Goal: Task Accomplishment & Management: Use online tool/utility

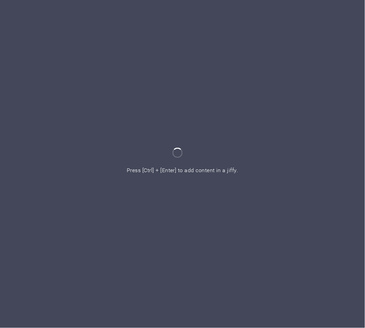
click at [134, 69] on div at bounding box center [182, 164] width 365 height 328
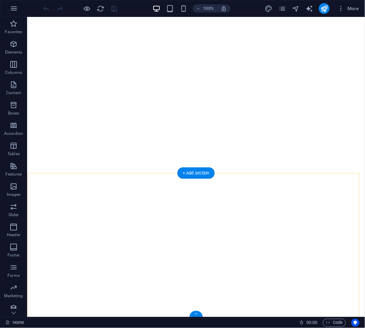
click at [195, 314] on div "+" at bounding box center [196, 314] width 13 height 6
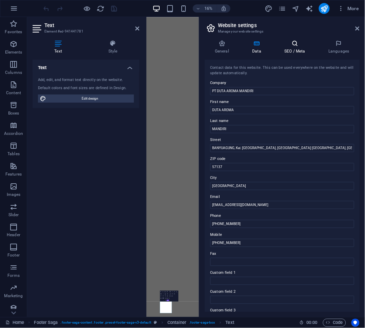
click at [288, 52] on h4 "SEO / Meta" at bounding box center [296, 47] width 44 height 14
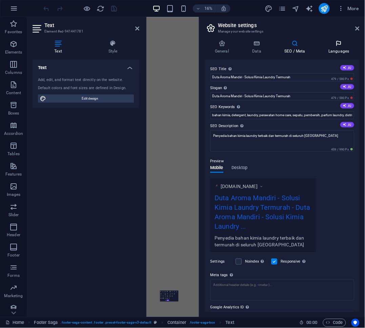
click at [334, 48] on h4 "Languages" at bounding box center [338, 47] width 41 height 14
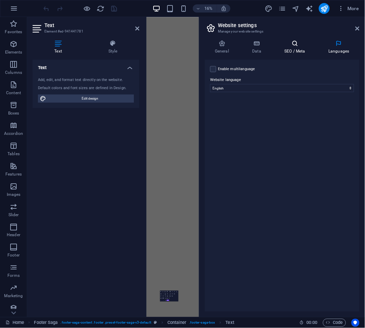
click at [284, 48] on h4 "SEO / Meta" at bounding box center [296, 47] width 44 height 14
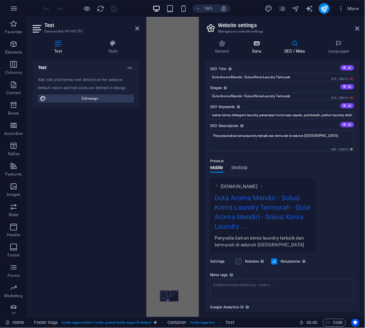
click at [257, 50] on h4 "Data" at bounding box center [258, 47] width 32 height 14
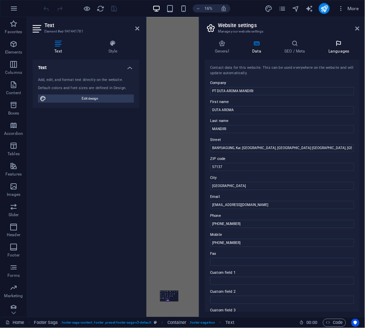
click at [328, 52] on h4 "Languages" at bounding box center [338, 47] width 41 height 14
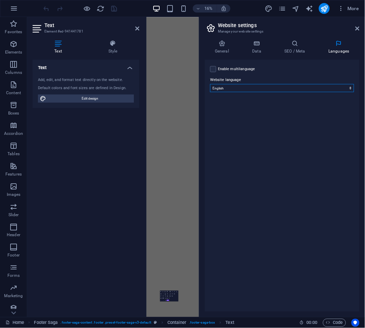
click at [278, 86] on select "Abkhazian Afar Afrikaans Akan Albanian Amharic Arabic Aragonese Armenian Assame…" at bounding box center [282, 88] width 144 height 8
click at [357, 29] on icon at bounding box center [358, 28] width 4 height 5
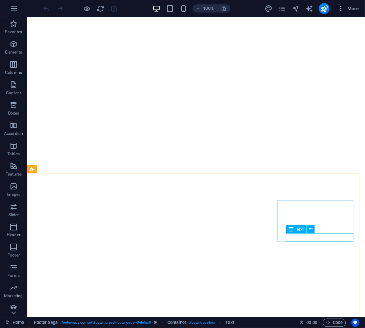
click at [300, 226] on div "Text" at bounding box center [296, 230] width 20 height 8
click at [300, 229] on span "Text" at bounding box center [299, 230] width 7 height 4
click at [313, 232] on button at bounding box center [311, 230] width 8 height 8
click at [309, 232] on icon at bounding box center [311, 229] width 4 height 7
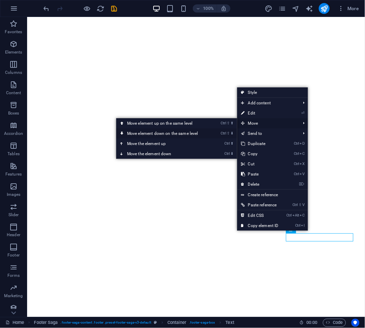
click at [193, 133] on link "Ctrl ⇧ ⬇ Move element down on the same level" at bounding box center [164, 134] width 96 height 10
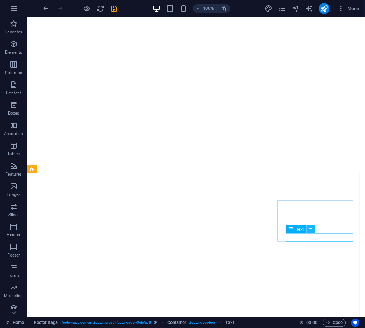
click at [309, 231] on icon at bounding box center [311, 229] width 4 height 7
click at [311, 229] on icon at bounding box center [311, 229] width 4 height 7
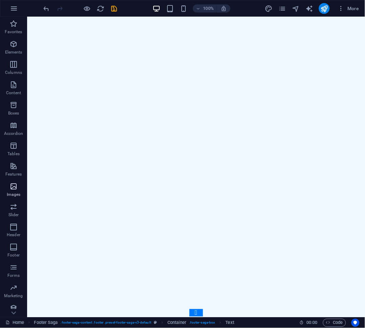
scroll to position [2177, 0]
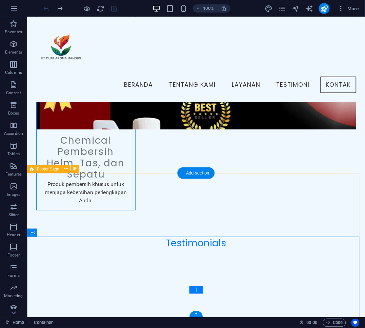
scroll to position [1318, 0]
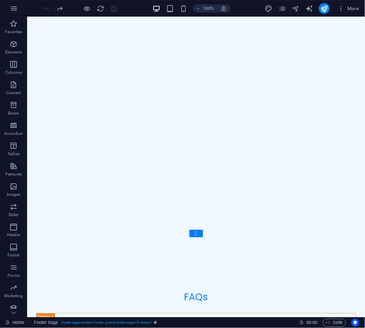
scroll to position [2215, 0]
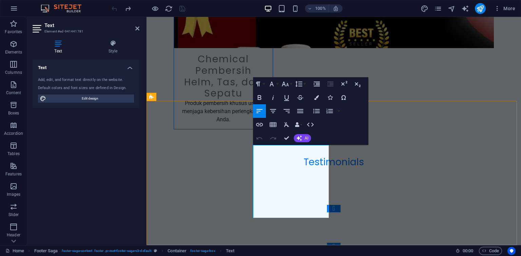
scroll to position [1393, 0]
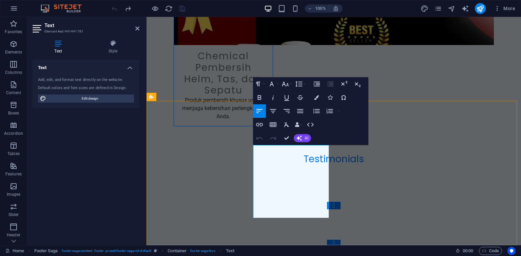
copy p "Mobile: +6289516263688"
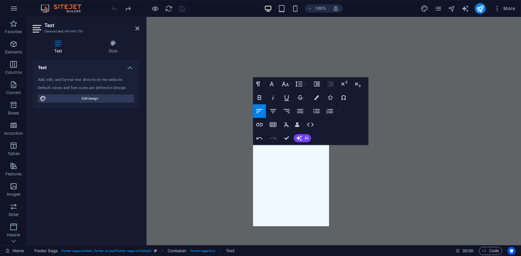
scroll to position [2272, 0]
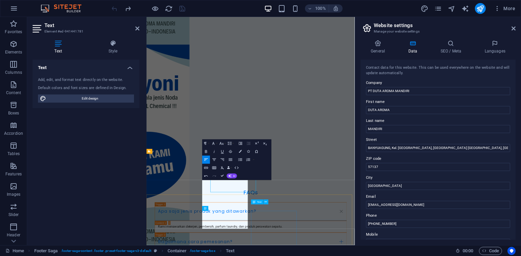
scroll to position [2237, 0]
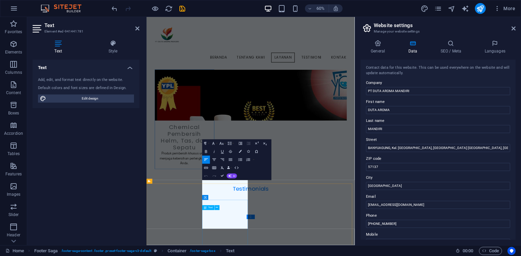
scroll to position [1310, 0]
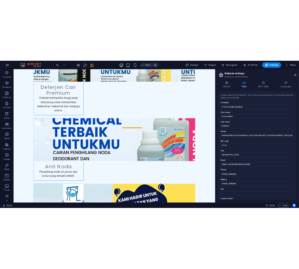
scroll to position [1249, 0]
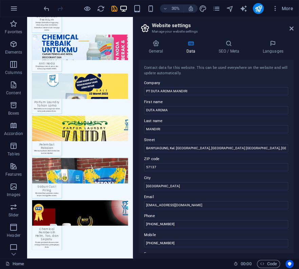
click at [161, 74] on div "Contact data for this website. This can be used everywhere on the website and w…" at bounding box center [216, 70] width 144 height 11
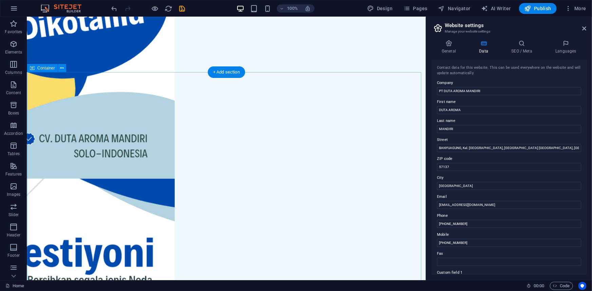
scroll to position [1931, 0]
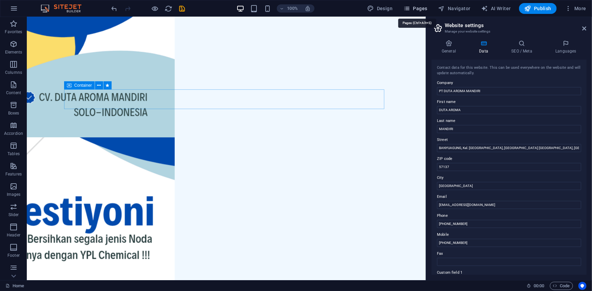
click at [365, 9] on span "Pages" at bounding box center [415, 8] width 24 height 7
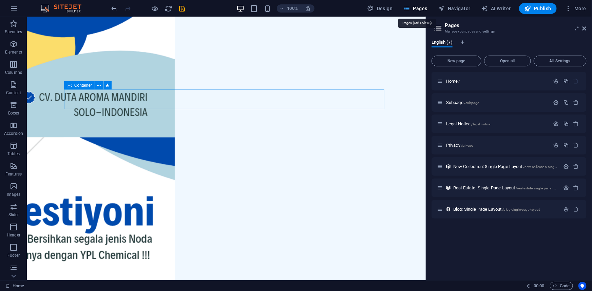
click at [365, 12] on button "Pages" at bounding box center [415, 8] width 29 height 11
click at [365, 64] on button "New page" at bounding box center [456, 61] width 50 height 11
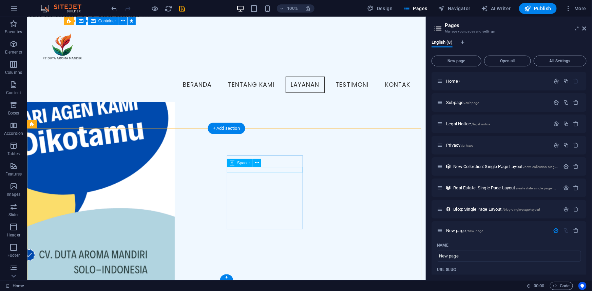
scroll to position [2084, 0]
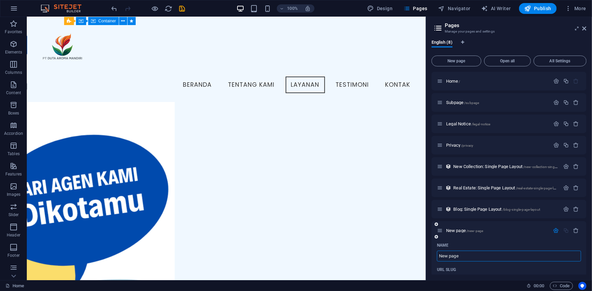
click at [365, 257] on input "New page" at bounding box center [509, 256] width 144 height 11
click at [365, 272] on div "URL SLUG" at bounding box center [509, 270] width 144 height 11
click at [365, 231] on icon at bounding box center [440, 231] width 6 height 6
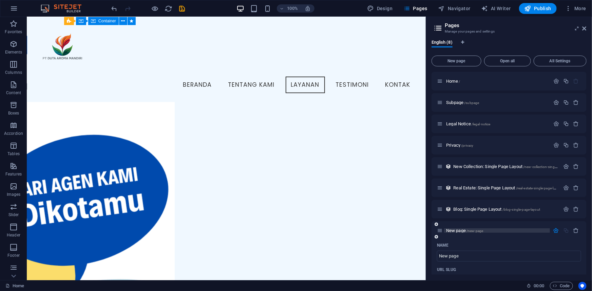
click at [365, 231] on span "New page /new-page" at bounding box center [464, 230] width 37 height 5
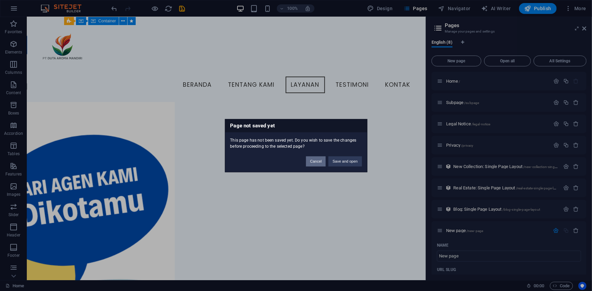
click at [322, 162] on button "Cancel" at bounding box center [316, 161] width 20 height 10
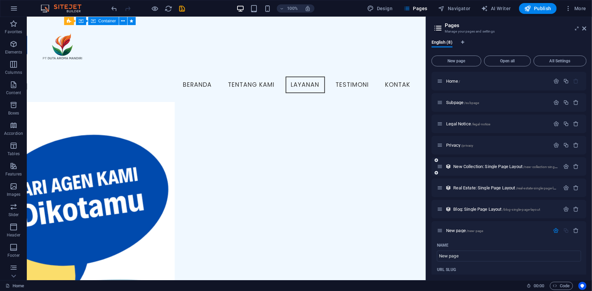
click at [365, 170] on div "New Collection: Single Page Layout /new-collection-single-page-layout" at bounding box center [498, 167] width 123 height 8
click at [365, 165] on span "New Collection: Single Page Layout /new-collection-single-page-layout" at bounding box center [514, 166] width 123 height 5
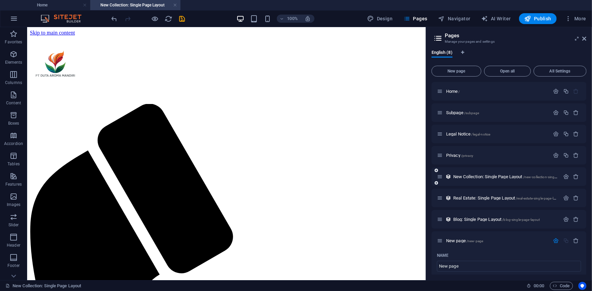
scroll to position [0, 0]
click at [365, 198] on span "Real Estate: Single Page Layout /real-estate-single-page-layout" at bounding box center [507, 198] width 109 height 5
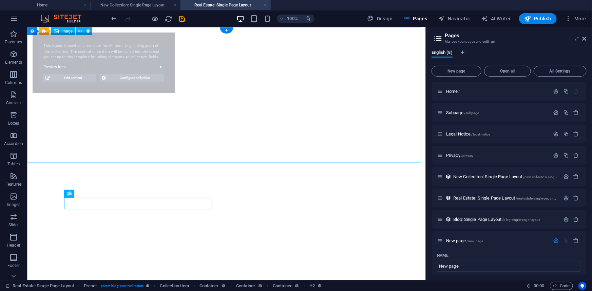
select select "68c934a0d5e75b925505e0fd"
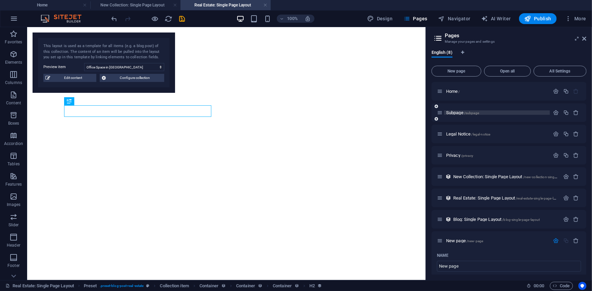
click at [365, 112] on span "/subpage" at bounding box center [471, 113] width 15 height 4
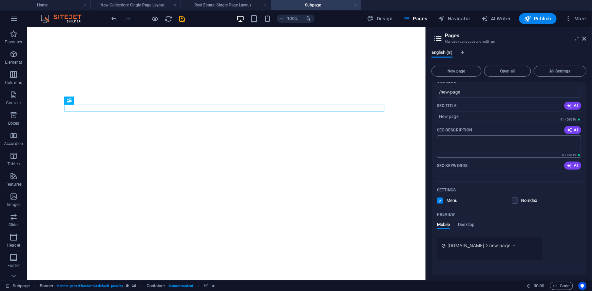
scroll to position [214, 0]
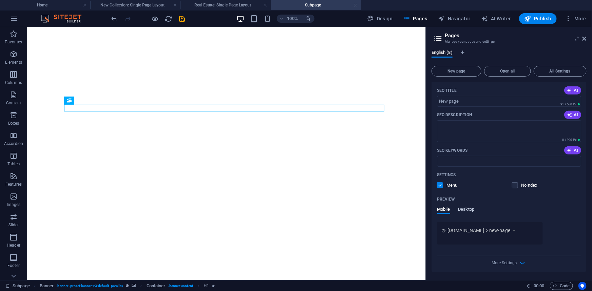
click at [365, 209] on span "Desktop" at bounding box center [466, 210] width 16 height 9
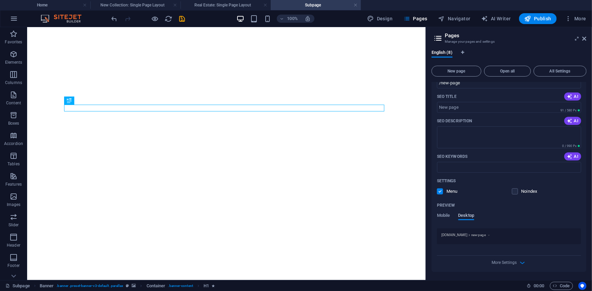
scroll to position [207, 0]
click at [365, 216] on span "Mobile" at bounding box center [443, 216] width 13 height 9
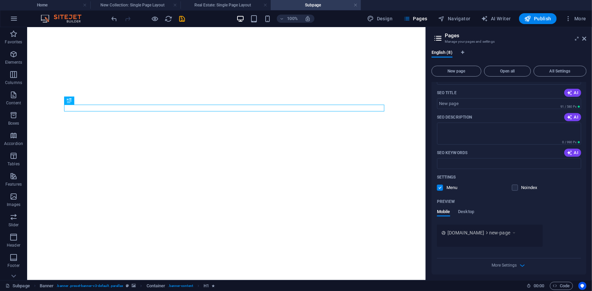
scroll to position [214, 0]
click at [365, 262] on span "More Settings" at bounding box center [504, 263] width 25 height 5
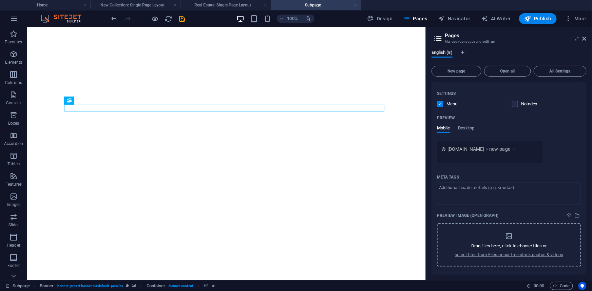
scroll to position [307, 0]
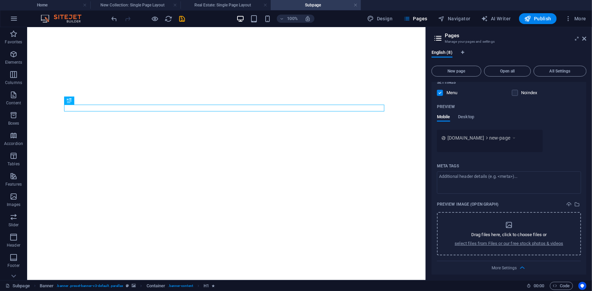
drag, startPoint x: 555, startPoint y: 288, endPoint x: 548, endPoint y: 232, distance: 56.7
click at [365, 232] on div "Home New Collection: Single Page Layout Real Estate: Single Page Layout Subpage…" at bounding box center [296, 153] width 592 height 253
click at [365, 288] on span "Code" at bounding box center [561, 286] width 17 height 8
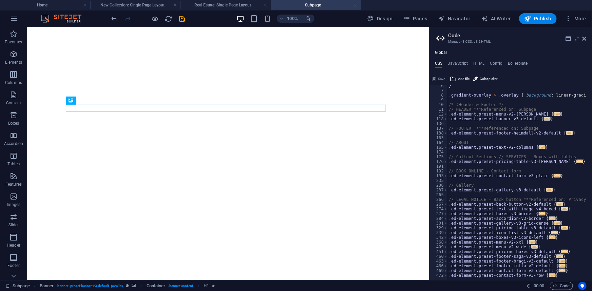
scroll to position [0, 0]
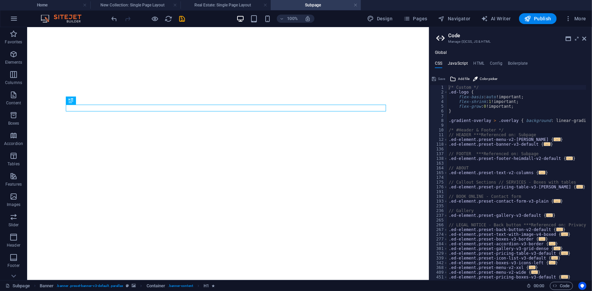
click at [365, 63] on h4 "JavaScript" at bounding box center [458, 64] width 20 height 7
type textarea "/* JS for preset "Menu V2" */"
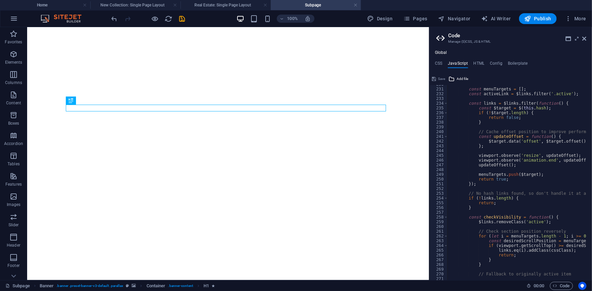
scroll to position [1159, 0]
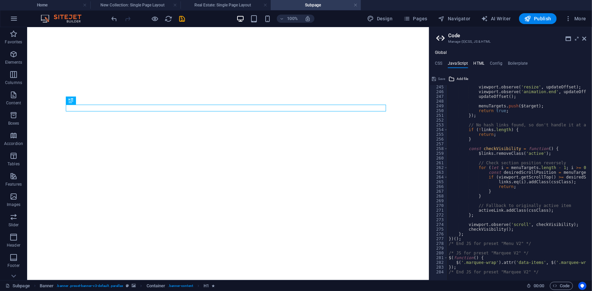
click at [365, 64] on h4 "HTML" at bounding box center [478, 64] width 11 height 7
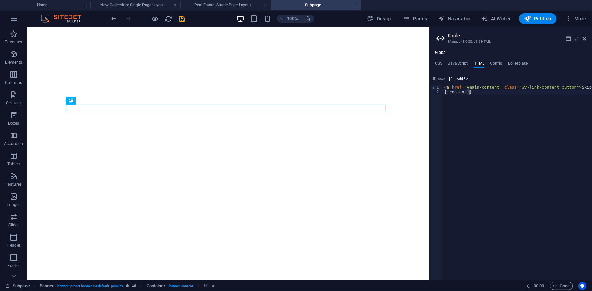
click at [365, 96] on div "< a href = "#main-content" class = "wv-link-content button" > Skip to main cont…" at bounding box center [534, 184] width 183 height 199
type textarea "{{content}}"
click at [365, 94] on div "< a href = "#main-content" class = "wv-link-content button" > Skip to main cont…" at bounding box center [534, 184] width 183 height 199
click at [365, 64] on h4 "CSS" at bounding box center [438, 64] width 7 height 7
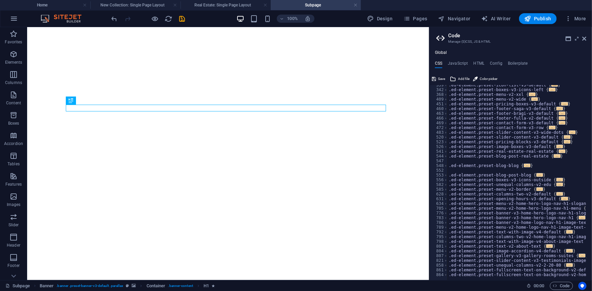
scroll to position [247, 0]
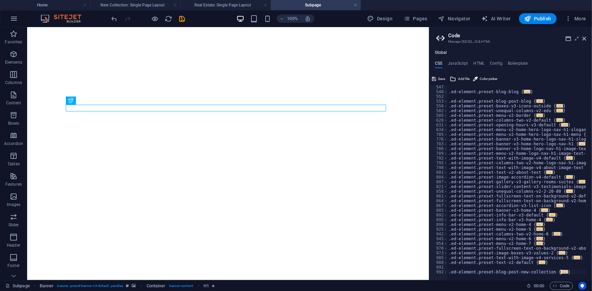
click at [365, 273] on div at bounding box center [586, 276] width 279 height 7
type textarea "}"
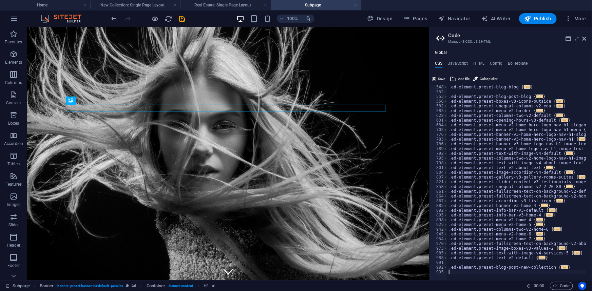
scroll to position [0, 0]
click at [365, 267] on div ".ed-element.preset-blog-blog { ... } .ed-element.preset-blog-post-blog { ... } …" at bounding box center [586, 184] width 279 height 199
type textarea "}"
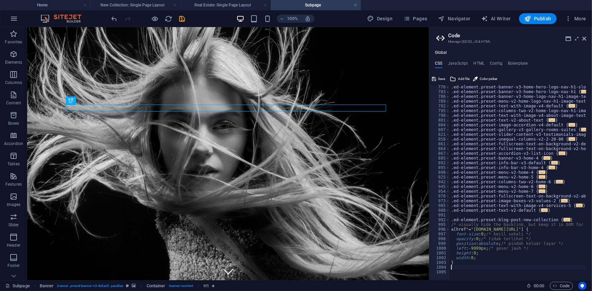
scroll to position [257, 0]
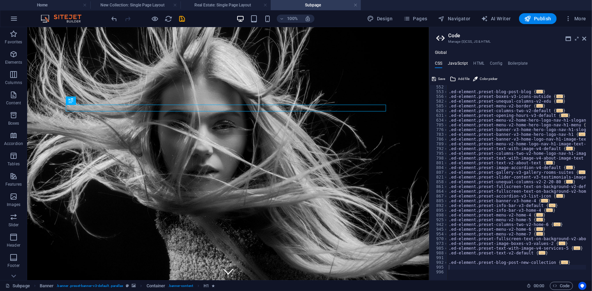
click at [365, 63] on h4 "JavaScript" at bounding box center [458, 64] width 20 height 7
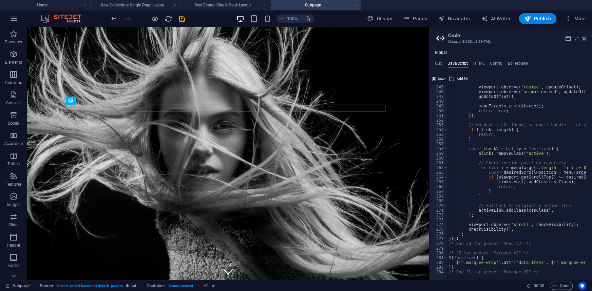
click at [365, 272] on div "viewport . observe ( 'resize' , updateOffset ) ; viewport . observe ( 'animatio…" at bounding box center [602, 184] width 311 height 199
click at [365, 267] on div "viewport . observe ( 'resize' , updateOffset ) ; viewport . observe ( 'animatio…" at bounding box center [602, 184] width 311 height 199
type textarea "});"
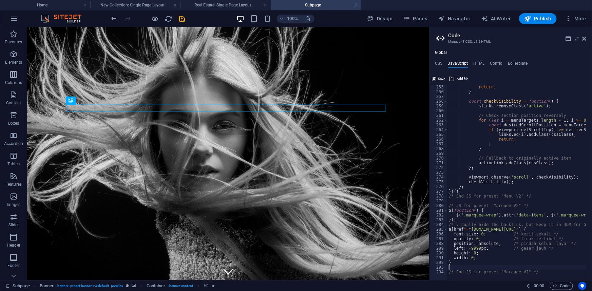
scroll to position [1206, 0]
click at [365, 252] on div "return ; } const checkVisibility = function ( ) { $links . removeClass ( 'activ…" at bounding box center [602, 184] width 311 height 199
type textarea "height: 0;"
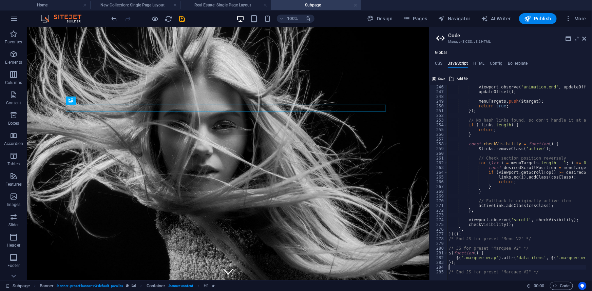
scroll to position [1163, 0]
click at [365, 63] on h4 "CSS" at bounding box center [438, 64] width 7 height 7
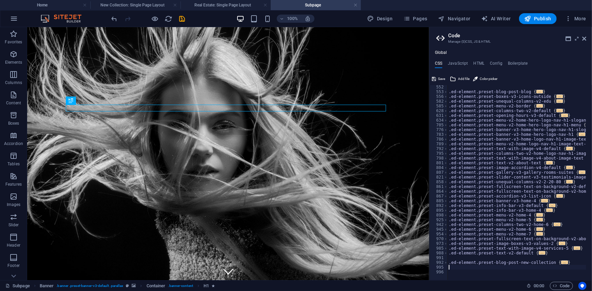
scroll to position [295, 0]
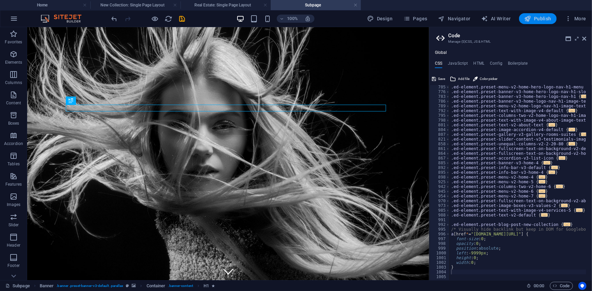
click at [365, 19] on icon "button" at bounding box center [527, 18] width 7 height 7
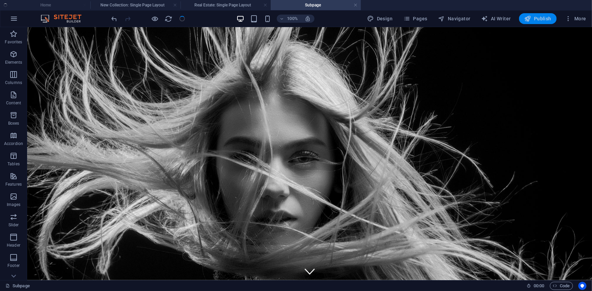
click at [365, 19] on icon "button" at bounding box center [527, 18] width 7 height 7
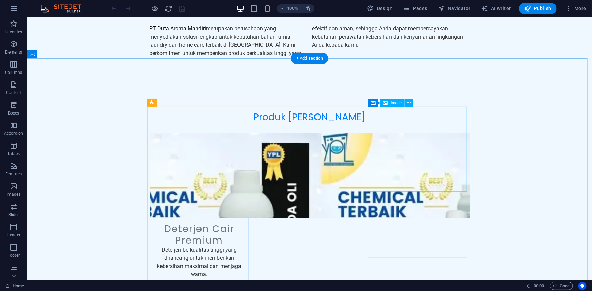
scroll to position [578, 0]
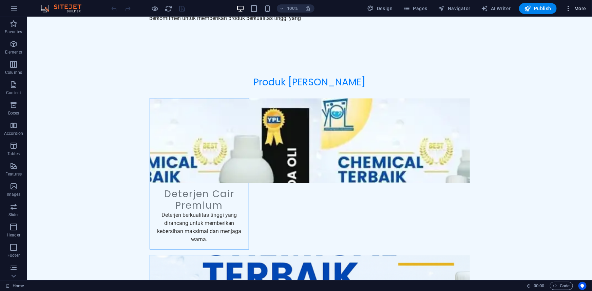
click at [569, 9] on icon "button" at bounding box center [568, 8] width 7 height 7
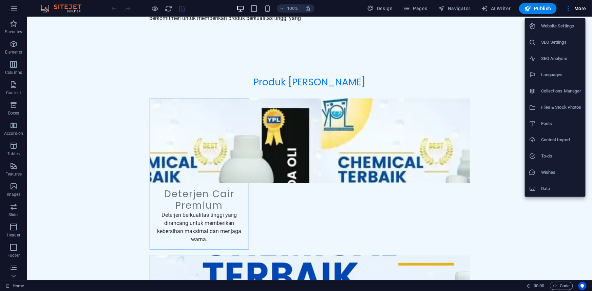
click at [419, 10] on div at bounding box center [296, 145] width 592 height 291
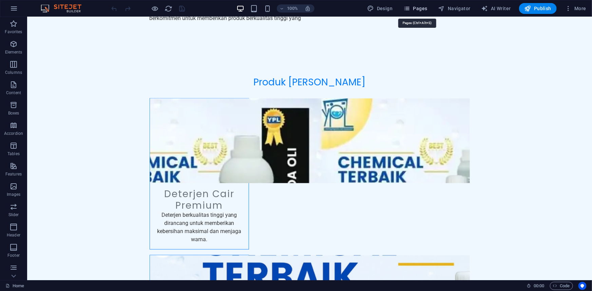
click at [413, 11] on span "Pages" at bounding box center [415, 8] width 24 height 7
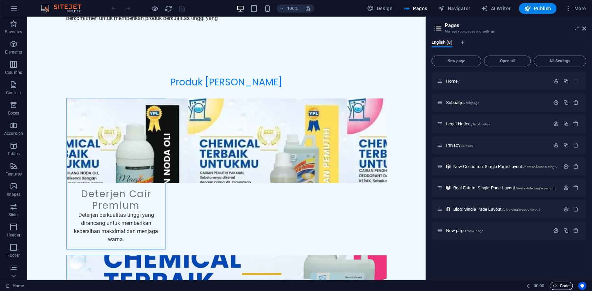
click at [559, 285] on span "Code" at bounding box center [561, 286] width 17 height 8
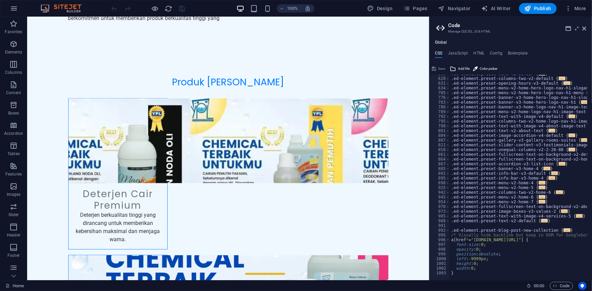
scroll to position [278, 0]
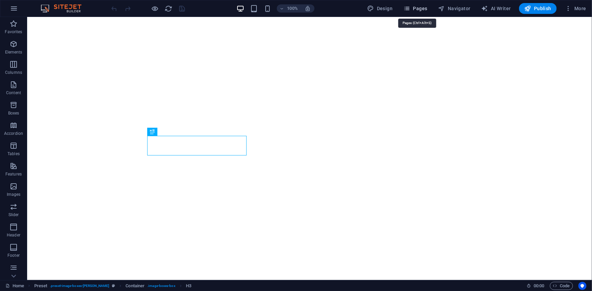
click at [410, 10] on icon "button" at bounding box center [406, 8] width 7 height 7
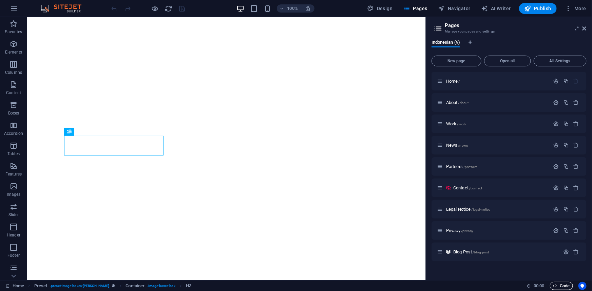
click at [555, 286] on icon "button" at bounding box center [555, 286] width 4 height 4
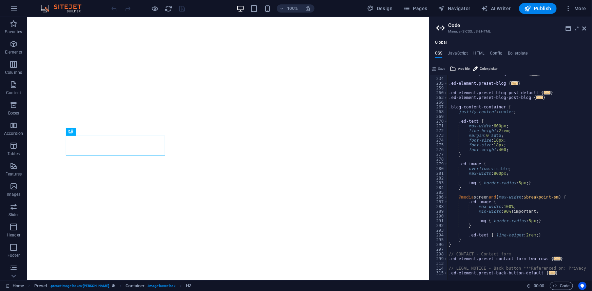
scroll to position [350, 0]
click at [461, 248] on div ".ed-element.preset-blog-default { ... } .ed-element.preset-blog { ... } .ed-ele…" at bounding box center [549, 177] width 204 height 210
click at [566, 274] on div ".ed-element.preset-blog-default { ... } .ed-element.preset-blog { ... } .ed-ele…" at bounding box center [549, 177] width 204 height 210
type textarea "}"
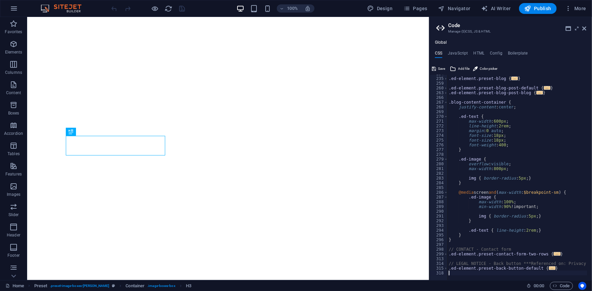
scroll to position [397, 0]
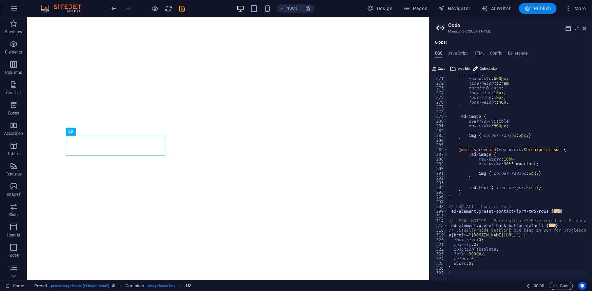
click at [528, 9] on icon "button" at bounding box center [527, 8] width 7 height 7
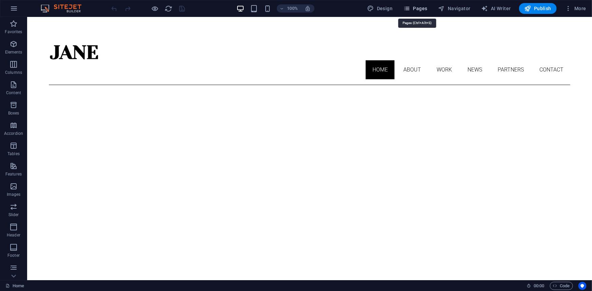
click at [419, 8] on span "Pages" at bounding box center [415, 8] width 24 height 7
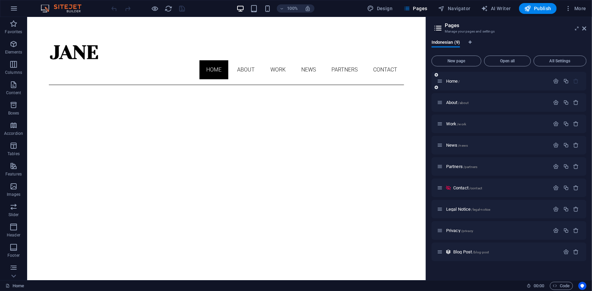
click at [479, 83] on div "Home /" at bounding box center [493, 81] width 113 height 8
click at [455, 78] on div "Home /" at bounding box center [493, 81] width 113 height 8
click at [452, 82] on span "Home /" at bounding box center [453, 81] width 14 height 5
click at [449, 41] on span "Indonesian (9)" at bounding box center [445, 42] width 28 height 9
click at [438, 28] on icon at bounding box center [438, 27] width 10 height 9
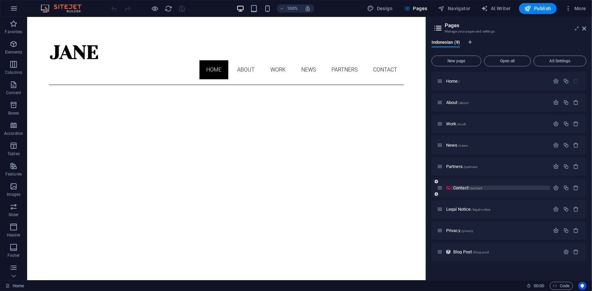
click at [486, 189] on p "Contact /contact" at bounding box center [500, 188] width 95 height 4
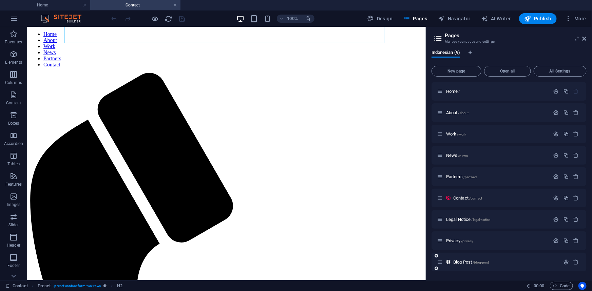
scroll to position [92, 0]
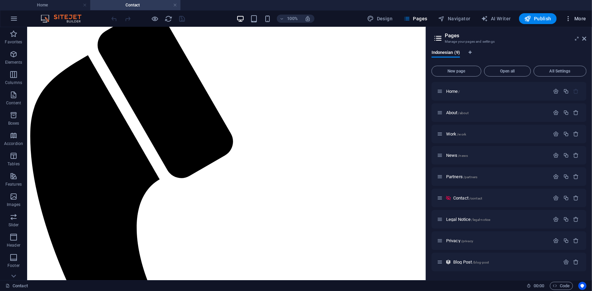
click at [567, 19] on icon "button" at bounding box center [568, 18] width 7 height 7
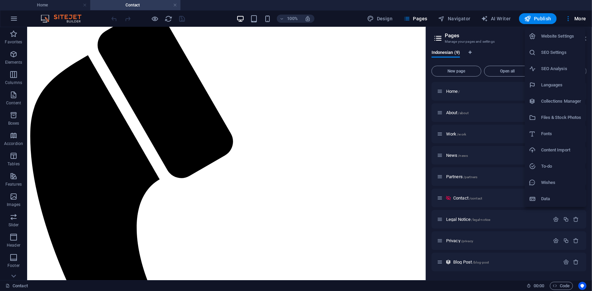
click at [505, 38] on div at bounding box center [296, 145] width 592 height 291
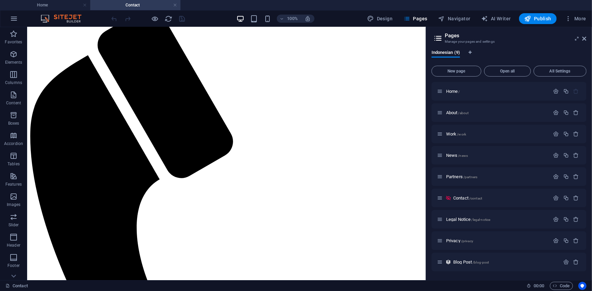
click at [112, 18] on div at bounding box center [148, 18] width 76 height 11
click at [115, 17] on div at bounding box center [148, 18] width 76 height 11
click at [5, 16] on div "100% Design Pages Navigator AI Writer Publish More" at bounding box center [295, 19] width 591 height 16
click at [11, 16] on icon "button" at bounding box center [14, 19] width 8 height 8
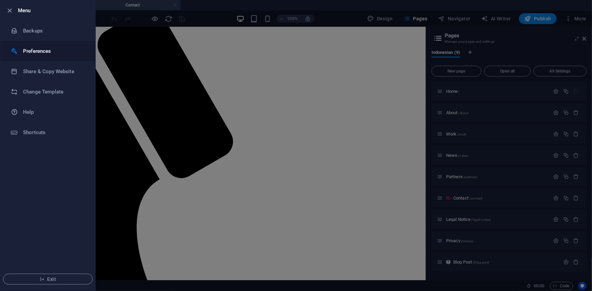
click at [46, 48] on h6 "Preferences" at bounding box center [54, 51] width 63 height 8
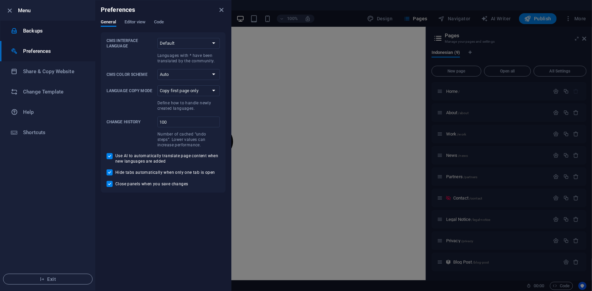
click at [42, 37] on li "Backups" at bounding box center [47, 31] width 95 height 20
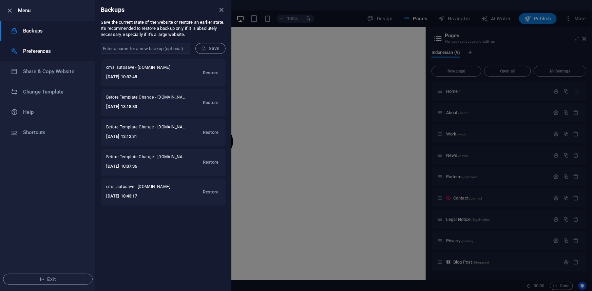
drag, startPoint x: 45, startPoint y: 50, endPoint x: 44, endPoint y: 41, distance: 8.3
click at [44, 42] on li "Preferences" at bounding box center [47, 51] width 95 height 20
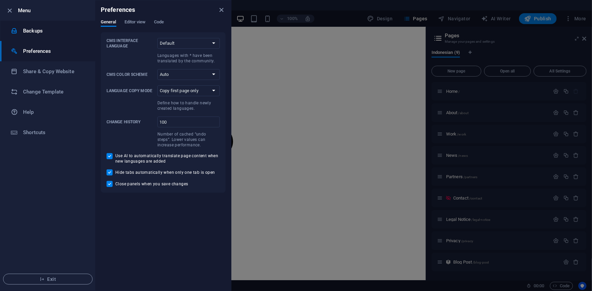
click at [41, 33] on h6 "Backups" at bounding box center [54, 31] width 63 height 8
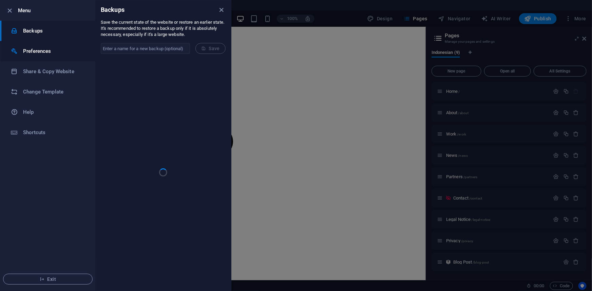
click at [47, 52] on h6 "Preferences" at bounding box center [54, 51] width 63 height 8
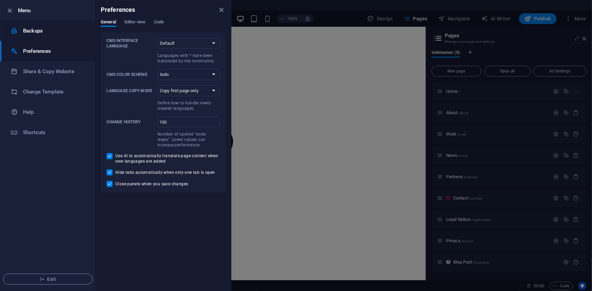
click at [57, 34] on h6 "Backups" at bounding box center [54, 31] width 63 height 8
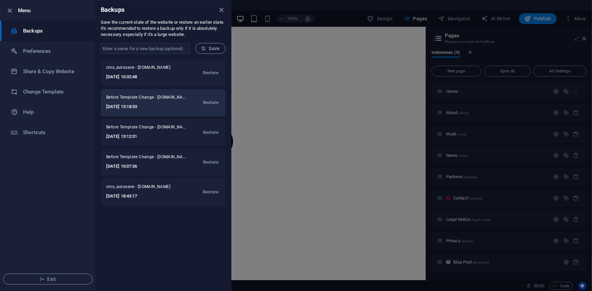
click at [173, 106] on h6 "2025-07-31 13:18:33" at bounding box center [146, 107] width 81 height 8
click at [211, 103] on span "Restore" at bounding box center [211, 103] width 16 height 8
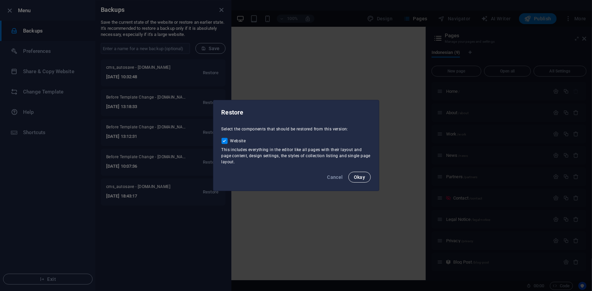
click at [363, 178] on span "Okay" at bounding box center [360, 177] width 12 height 5
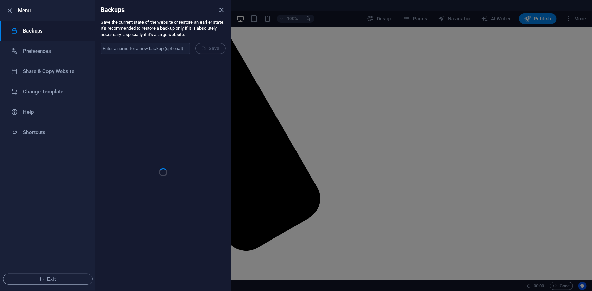
checkbox input "false"
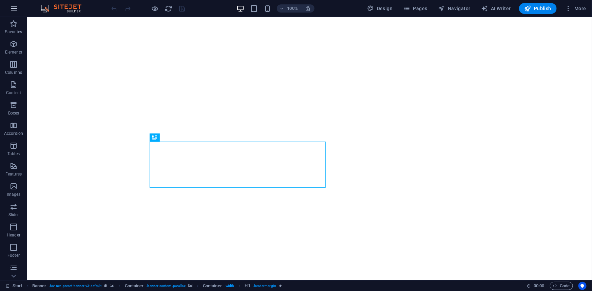
click at [12, 7] on icon "button" at bounding box center [14, 8] width 8 height 8
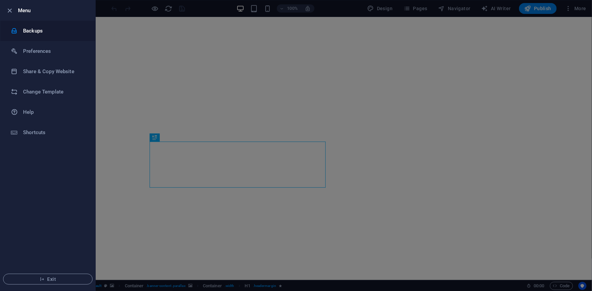
click at [48, 32] on h6 "Backups" at bounding box center [54, 31] width 63 height 8
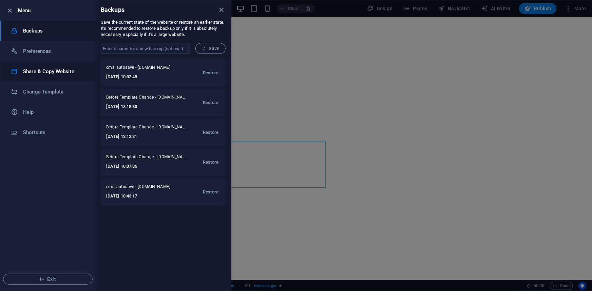
click at [55, 68] on h6 "Share & Copy Website" at bounding box center [54, 71] width 63 height 8
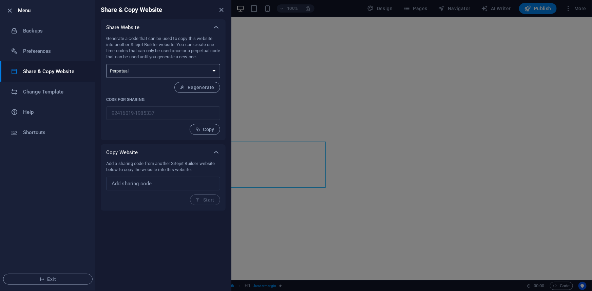
click at [153, 73] on select "One-time Perpetual" at bounding box center [163, 71] width 114 height 14
click at [40, 111] on h6 "Help" at bounding box center [54, 112] width 63 height 8
click at [220, 8] on icon "close" at bounding box center [222, 10] width 8 height 8
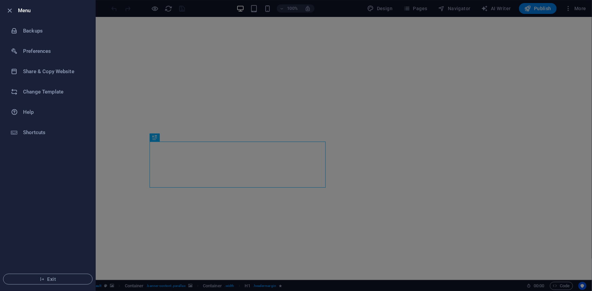
click at [20, 8] on h6 "Menu" at bounding box center [54, 10] width 72 height 8
click at [8, 7] on icon "button" at bounding box center [10, 11] width 8 height 8
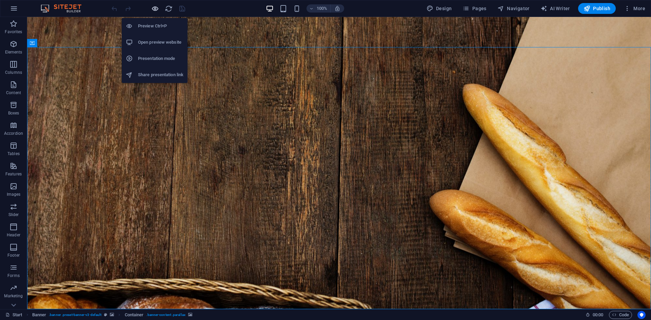
click at [155, 8] on icon "button" at bounding box center [155, 9] width 8 height 8
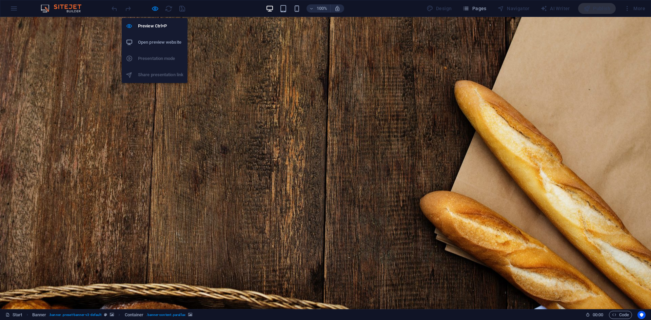
drag, startPoint x: 158, startPoint y: 28, endPoint x: 158, endPoint y: 40, distance: 11.5
click at [158, 39] on ul "Preview Ctrl+P Open preview website Presentation mode Share presentation link" at bounding box center [155, 50] width 66 height 65
click at [158, 40] on h6 "Open preview website" at bounding box center [160, 42] width 45 height 8
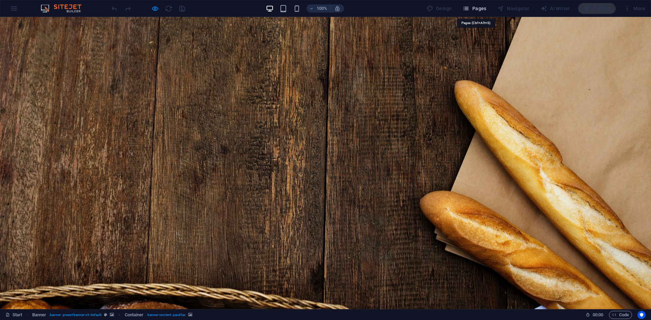
click at [475, 8] on span "Pages" at bounding box center [475, 8] width 24 height 7
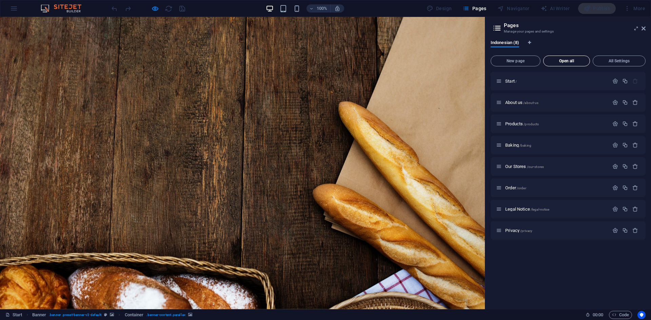
click at [577, 62] on span "Open all" at bounding box center [566, 61] width 41 height 4
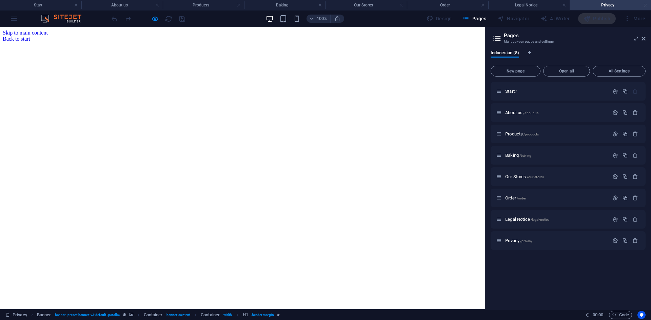
click at [499, 37] on icon at bounding box center [497, 38] width 10 height 9
click at [531, 52] on icon "Language Tabs" at bounding box center [529, 53] width 3 height 4
select select "70"
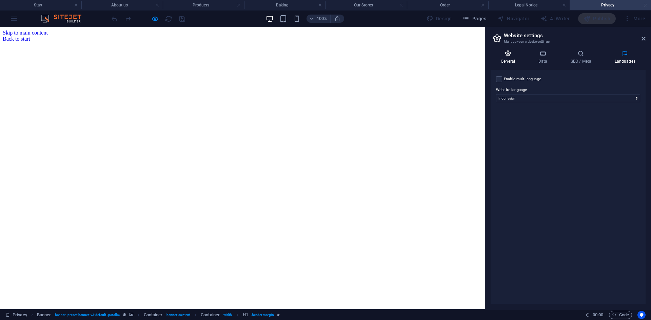
click at [505, 60] on h4 "General" at bounding box center [509, 57] width 37 height 14
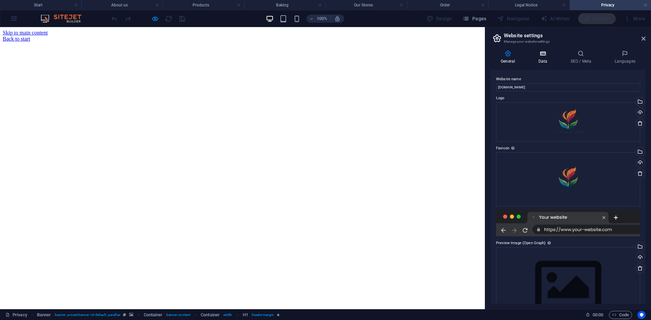
click at [542, 56] on icon at bounding box center [543, 53] width 30 height 7
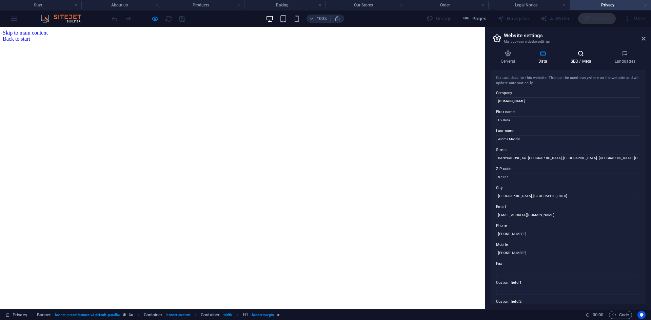
click at [575, 56] on icon at bounding box center [580, 53] width 41 height 7
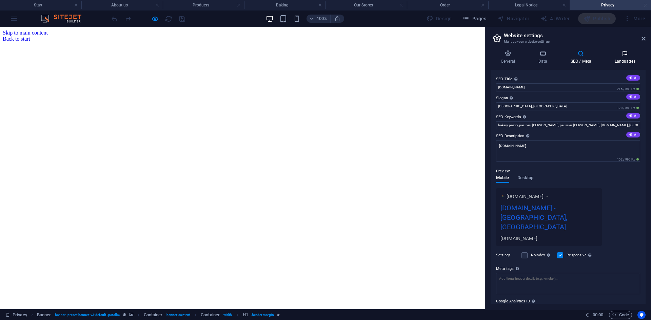
click at [591, 56] on icon at bounding box center [624, 53] width 41 height 7
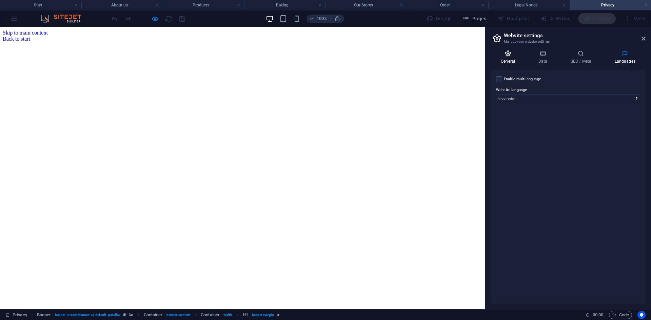
click at [511, 55] on icon at bounding box center [508, 53] width 35 height 7
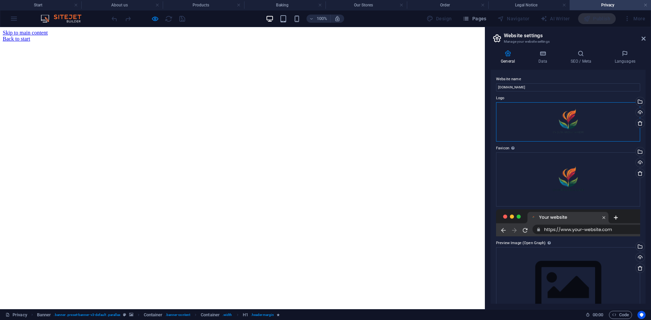
click at [550, 124] on div "Drag files here, click to choose files or select files from Files or our free s…" at bounding box center [568, 122] width 144 height 40
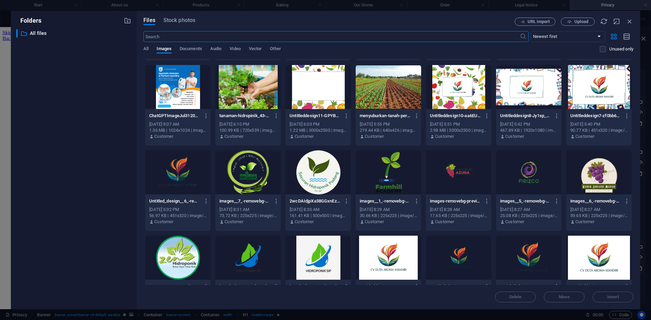
scroll to position [215, 0]
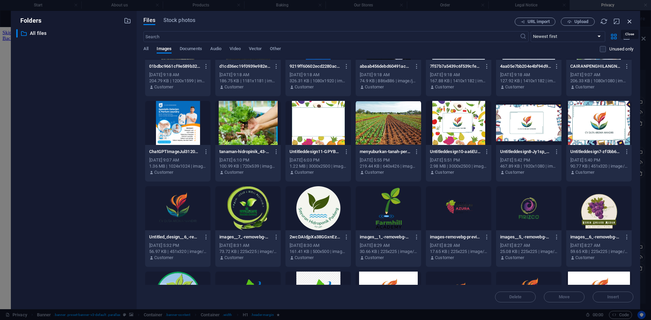
click at [591, 21] on icon "button" at bounding box center [629, 21] width 7 height 7
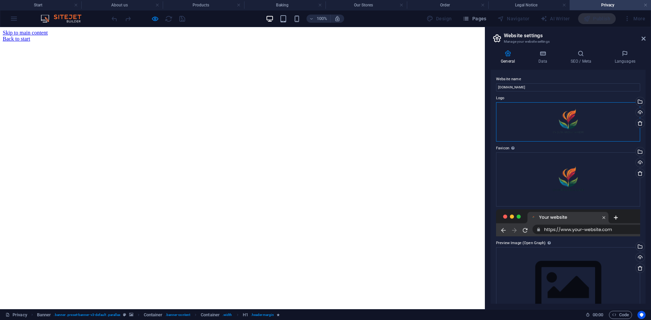
click at [530, 110] on div "Drag files here, click to choose files or select files from Files or our free s…" at bounding box center [568, 122] width 144 height 40
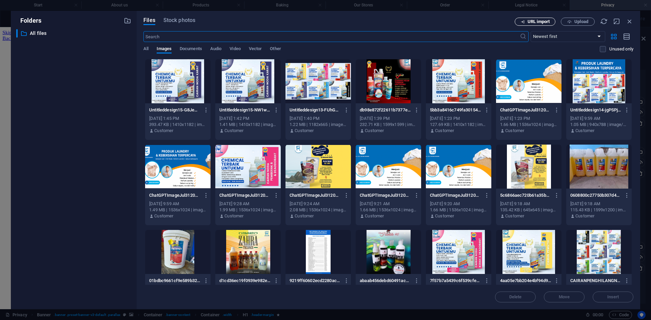
scroll to position [0, 0]
click at [540, 23] on span "URL import" at bounding box center [539, 22] width 22 height 4
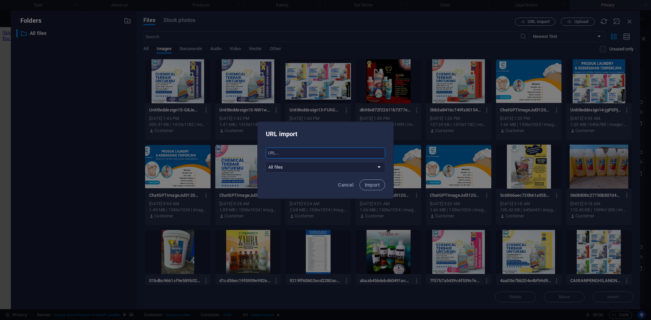
click at [307, 154] on input "text" at bounding box center [325, 153] width 119 height 11
paste input "https://dutaaromamandiri.my.id/"
type input "https://dutaaromamandiri.my.id/images/logo.png"
click at [372, 184] on span "Import" at bounding box center [372, 184] width 15 height 5
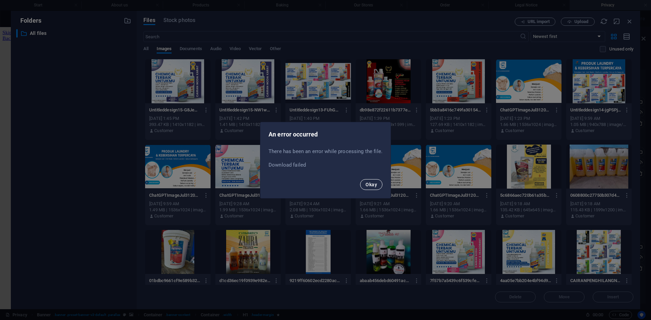
click at [369, 186] on span "Okay" at bounding box center [372, 184] width 12 height 5
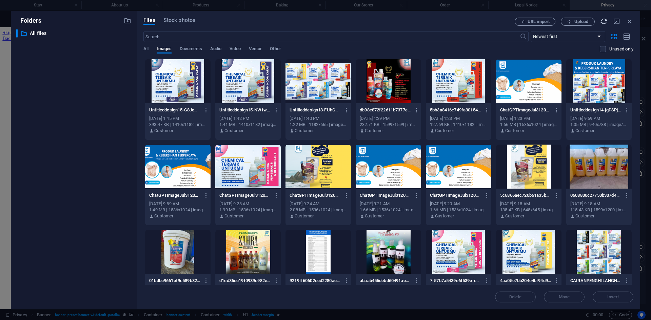
click at [591, 22] on icon "button" at bounding box center [603, 21] width 7 height 7
click at [591, 21] on icon "button" at bounding box center [629, 21] width 7 height 7
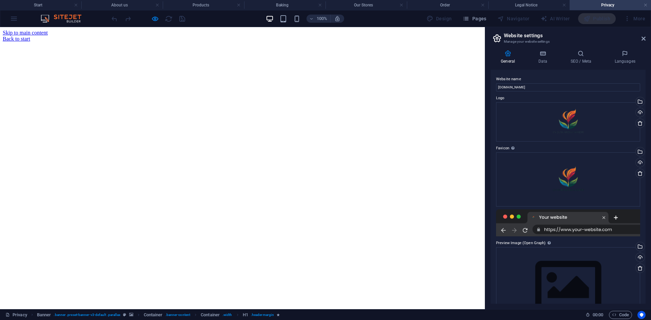
click at [591, 20] on div "More" at bounding box center [634, 18] width 27 height 11
click at [591, 39] on icon at bounding box center [644, 38] width 4 height 5
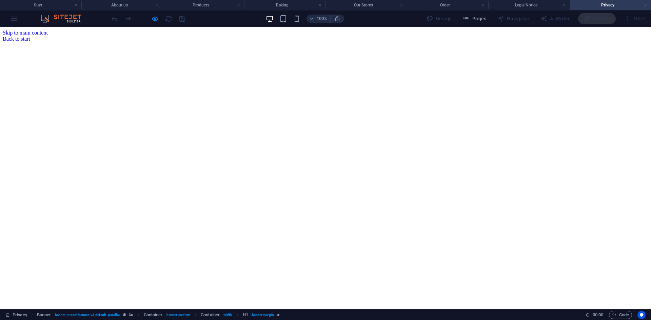
click at [591, 18] on div "More" at bounding box center [634, 18] width 27 height 11
click at [469, 18] on icon "button" at bounding box center [466, 18] width 7 height 7
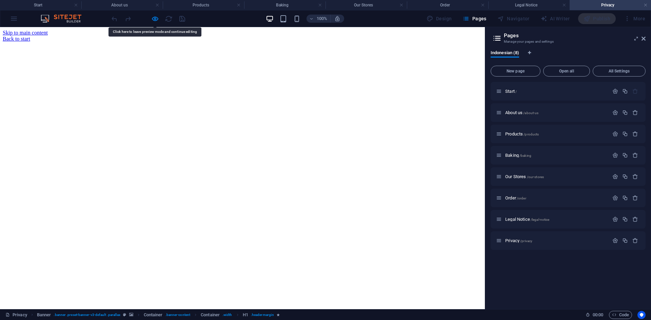
click at [591, 36] on h2 "Pages" at bounding box center [575, 36] width 142 height 6
click at [591, 37] on icon at bounding box center [644, 38] width 4 height 5
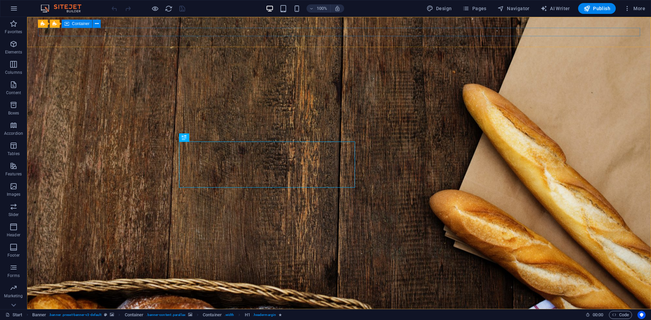
click at [70, 25] on div "Container" at bounding box center [77, 24] width 31 height 8
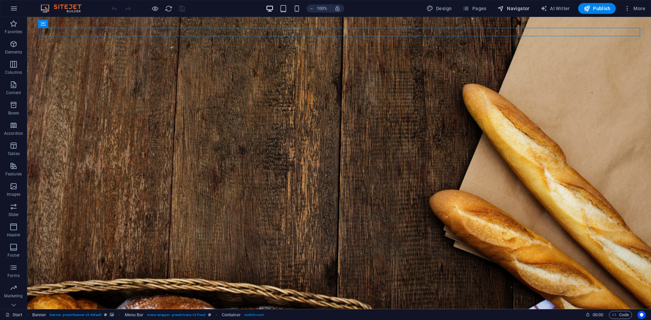
click at [517, 11] on span "Navigator" at bounding box center [514, 8] width 32 height 7
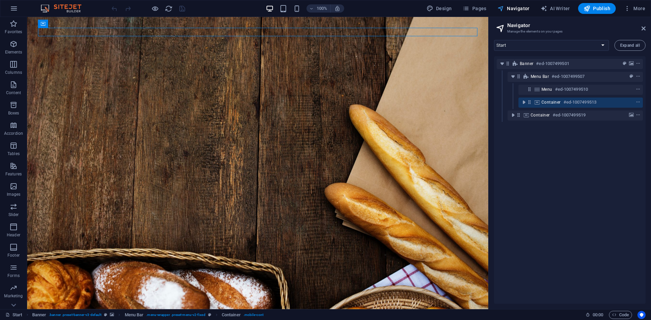
click at [517, 8] on span "Navigator" at bounding box center [514, 8] width 32 height 7
click at [550, 9] on span "AI Writer" at bounding box center [556, 8] width 30 height 7
select select "English"
